Goal: Task Accomplishment & Management: Complete application form

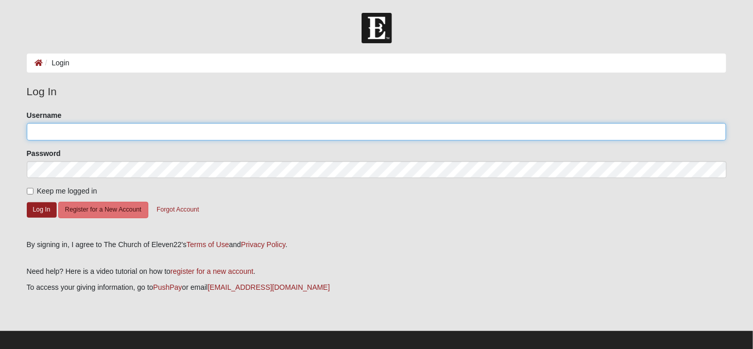
click at [33, 131] on input "Username" at bounding box center [377, 132] width 700 height 18
type input "[PERSON_NAME][EMAIL_ADDRESS][PERSON_NAME][DOMAIN_NAME]"
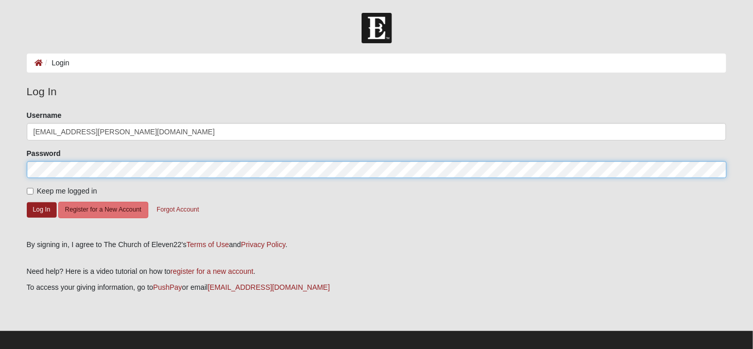
click at [27, 202] on button "Log In" at bounding box center [42, 209] width 30 height 15
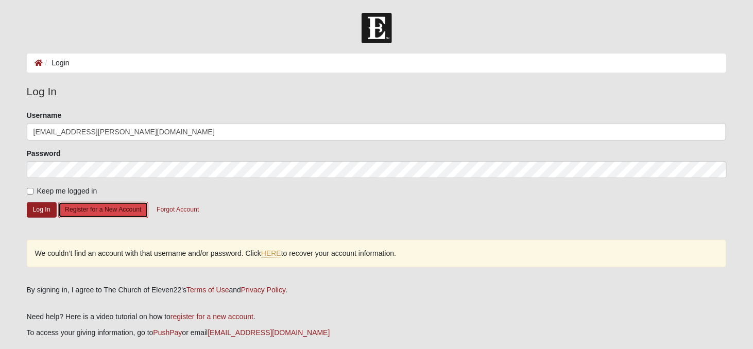
click at [83, 210] on button "Register for a New Account" at bounding box center [103, 210] width 90 height 16
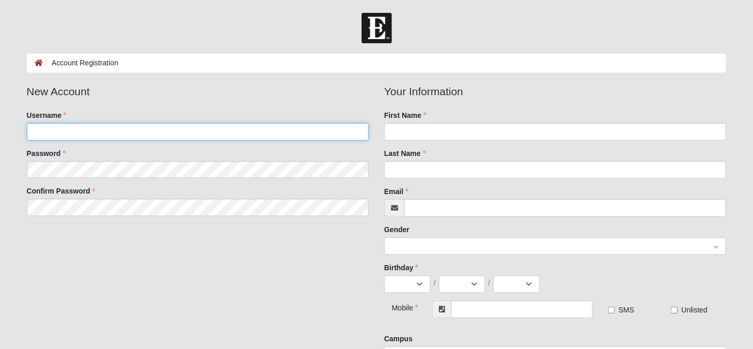
click at [66, 130] on input "Username" at bounding box center [198, 132] width 342 height 18
type input "[PERSON_NAME][EMAIL_ADDRESS][PERSON_NAME][DOMAIN_NAME]"
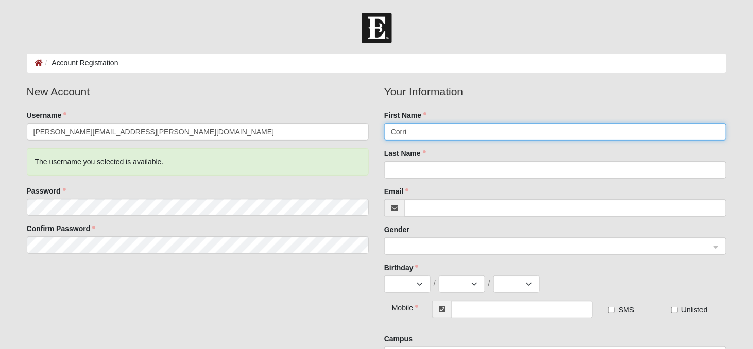
type input "Corrie"
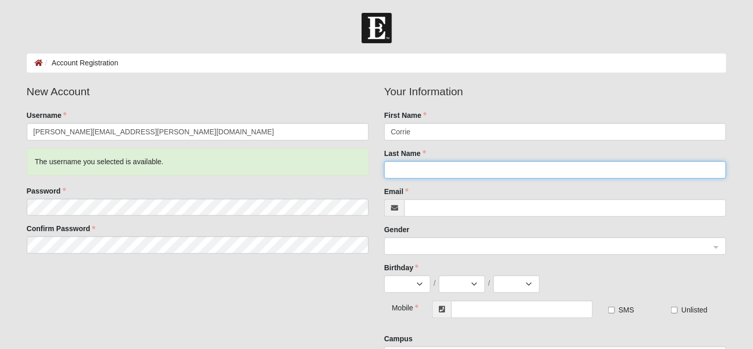
type input "Pisano"
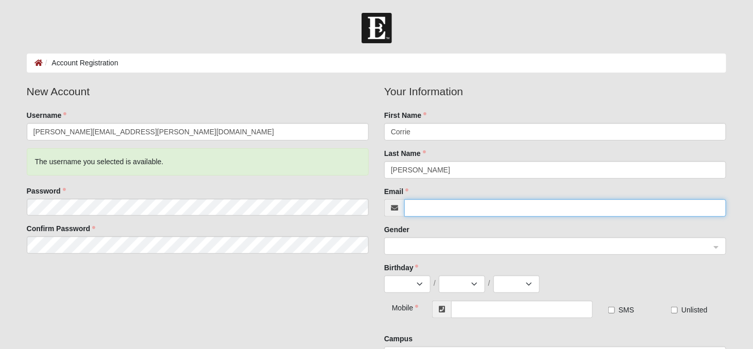
type input "corrie.pisano@ymail.com"
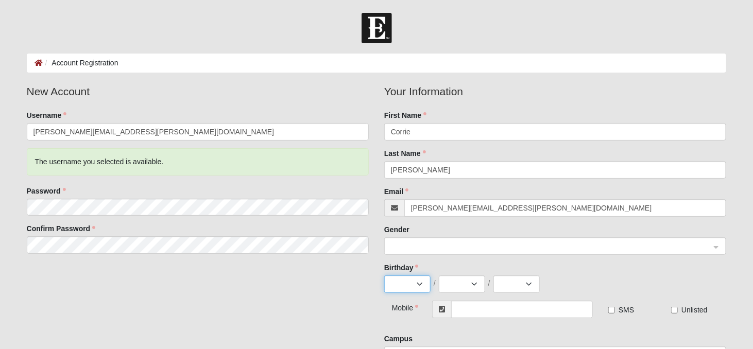
select select "9"
select select "20"
select select "1943"
type input "(904) 254-0656"
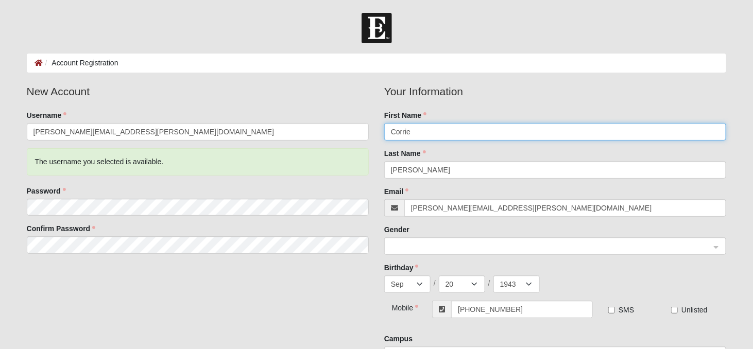
click at [418, 241] on span at bounding box center [550, 246] width 319 height 11
type input "Corrie"
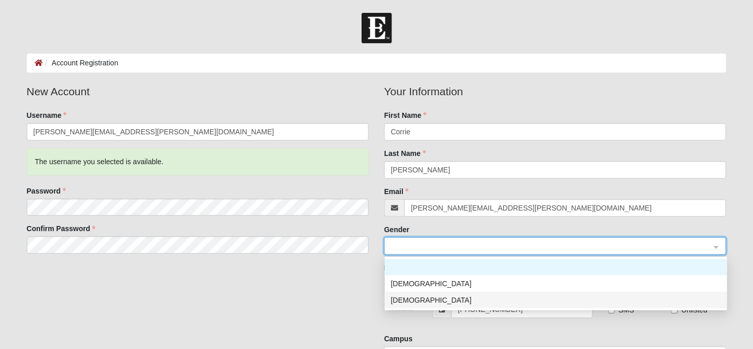
click at [406, 298] on div "Female" at bounding box center [556, 300] width 330 height 11
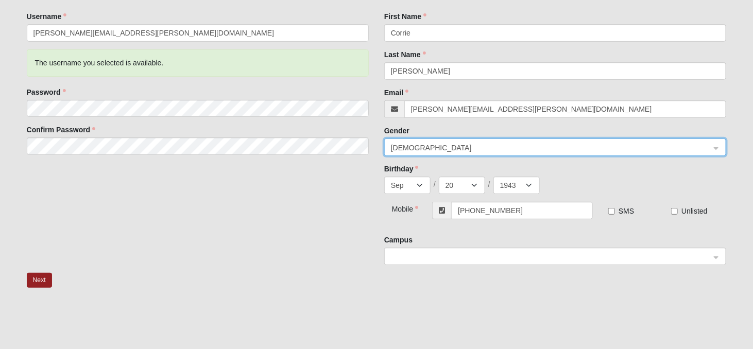
scroll to position [103, 0]
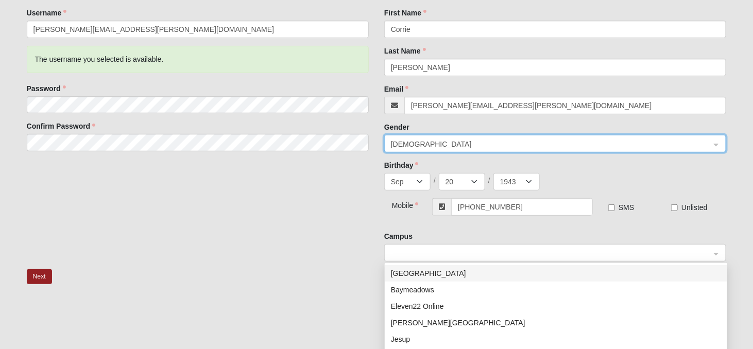
click at [421, 249] on span at bounding box center [550, 253] width 319 height 11
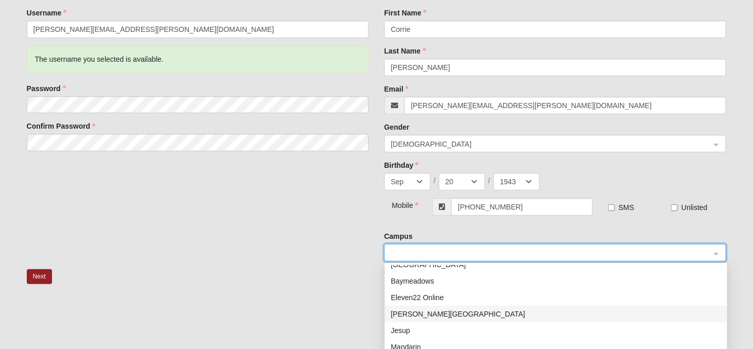
scroll to position [0, 0]
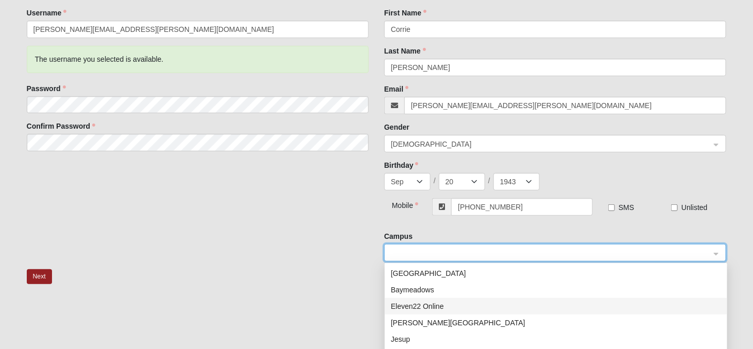
click at [433, 303] on div "Eleven22 Online" at bounding box center [556, 306] width 330 height 11
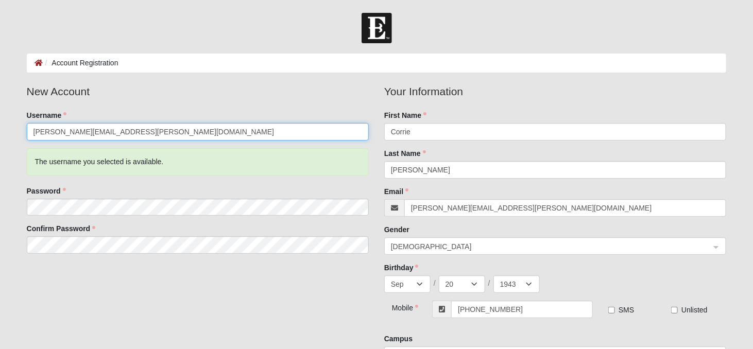
drag, startPoint x: 129, startPoint y: 131, endPoint x: 8, endPoint y: 131, distance: 121.1
click at [8, 131] on form "Log In Account Registration Account Registration Error Please correct the follo…" at bounding box center [376, 272] width 753 height 518
type input "cpisano43"
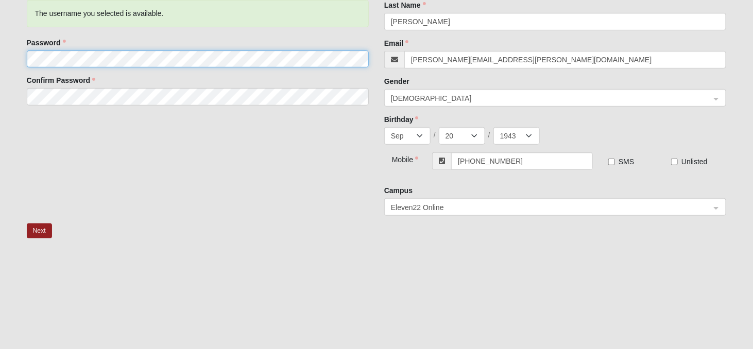
scroll to position [154, 0]
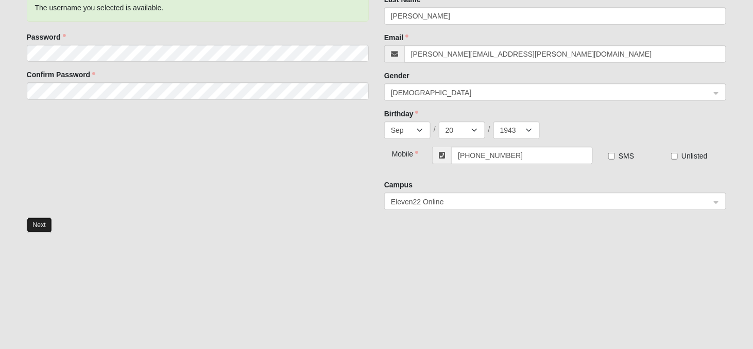
click at [44, 225] on button "Next" at bounding box center [39, 225] width 25 height 15
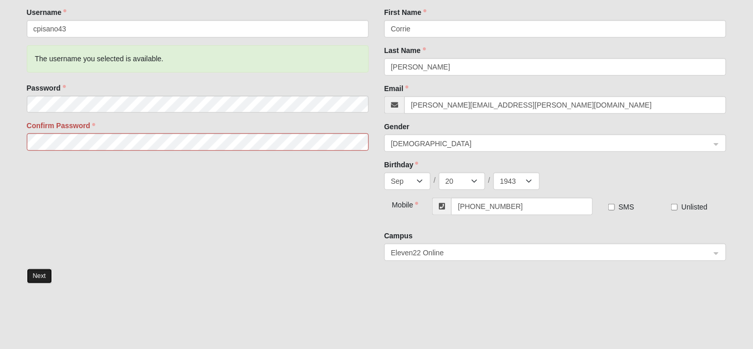
scroll to position [205, 0]
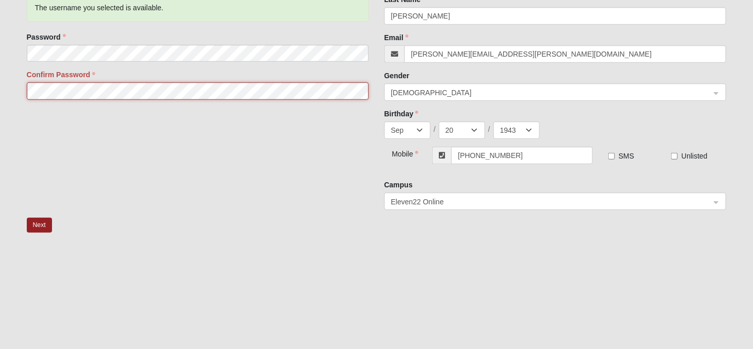
click at [0, 72] on html "Log In Account Registration Account Registration Error Please correct the follo…" at bounding box center [376, 86] width 753 height 582
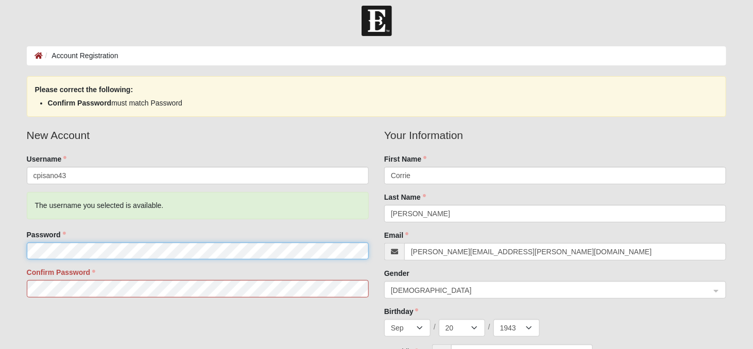
click at [0, 233] on html "Log In Account Registration Account Registration Error Please correct the follo…" at bounding box center [376, 284] width 753 height 582
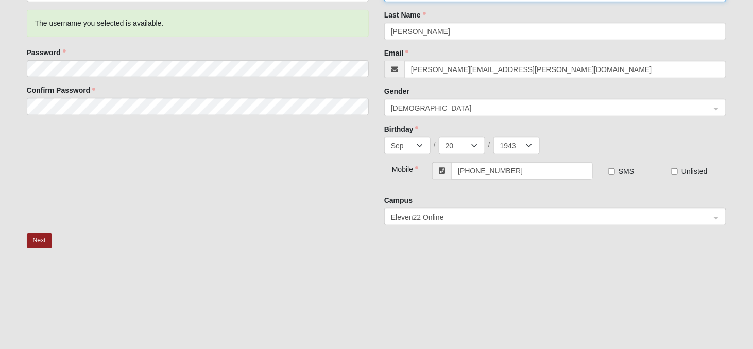
scroll to position [213, 0]
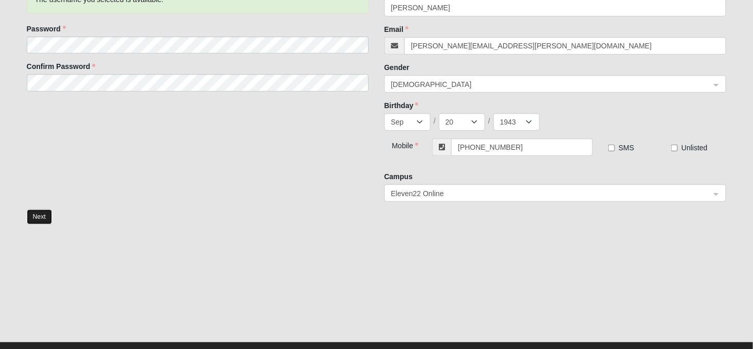
click at [43, 216] on button "Next" at bounding box center [39, 217] width 25 height 15
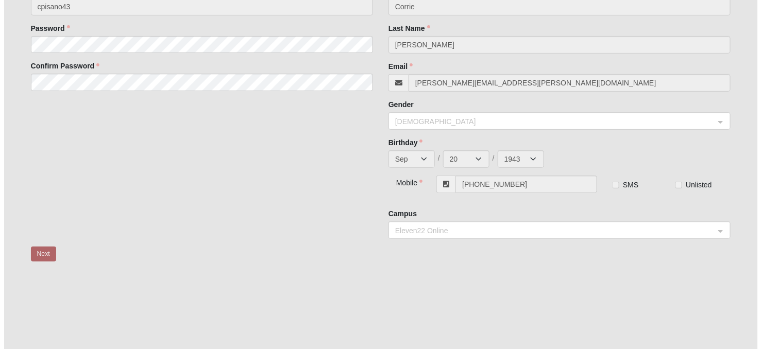
scroll to position [0, 0]
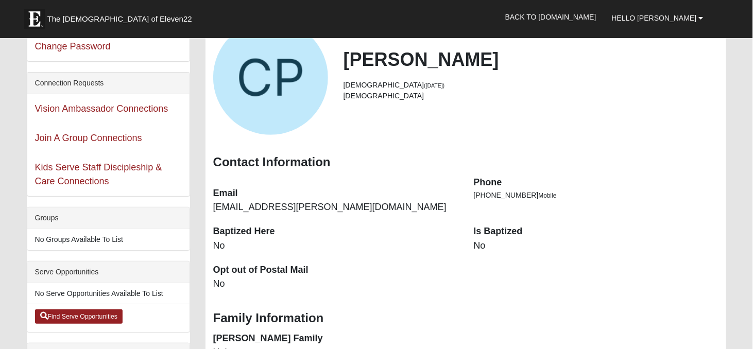
scroll to position [52, 0]
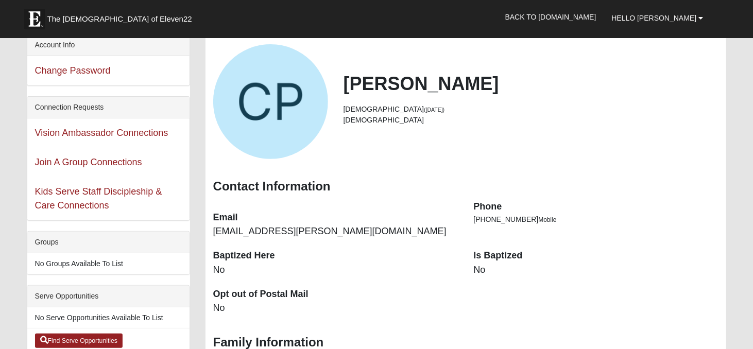
click at [602, 269] on dd "No" at bounding box center [596, 270] width 245 height 13
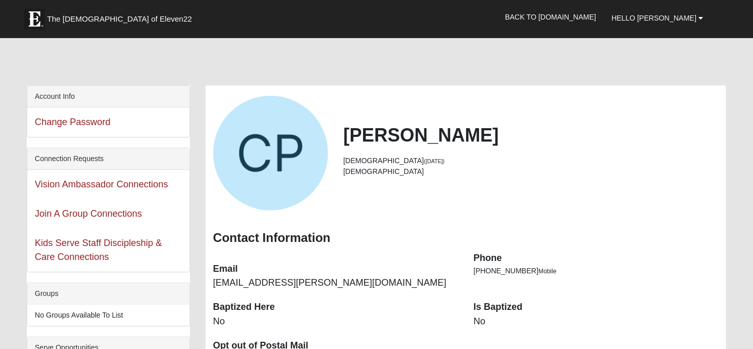
scroll to position [0, 0]
click at [580, 16] on link "Back to COE22.com" at bounding box center [551, 17] width 107 height 26
click at [587, 18] on link "Back to COE22.com" at bounding box center [551, 17] width 107 height 26
click at [697, 13] on link "Hello Corrie" at bounding box center [657, 18] width 107 height 26
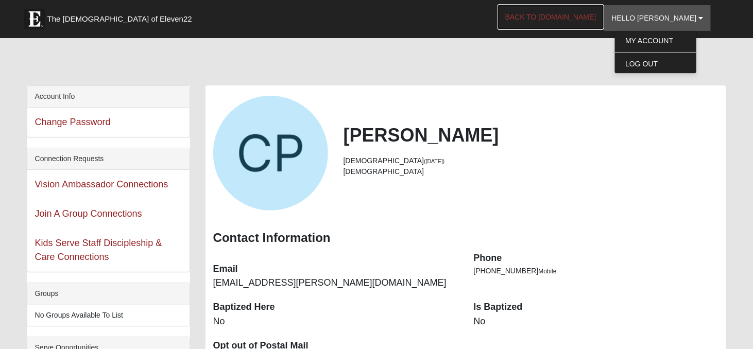
click at [589, 13] on link "Back to COE22.com" at bounding box center [551, 17] width 107 height 26
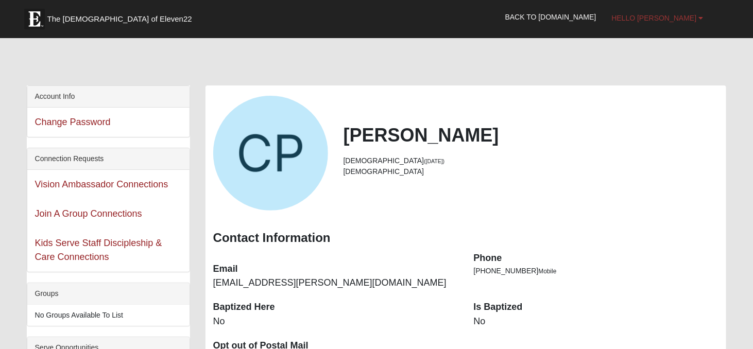
click at [684, 19] on span "Hello Corrie" at bounding box center [654, 18] width 85 height 8
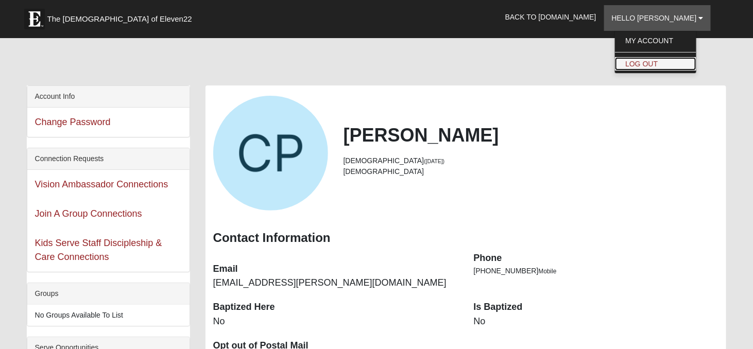
click at [651, 68] on link "Log Out" at bounding box center [655, 63] width 81 height 13
